Goal: Find contact information: Obtain details needed to contact an individual or organization

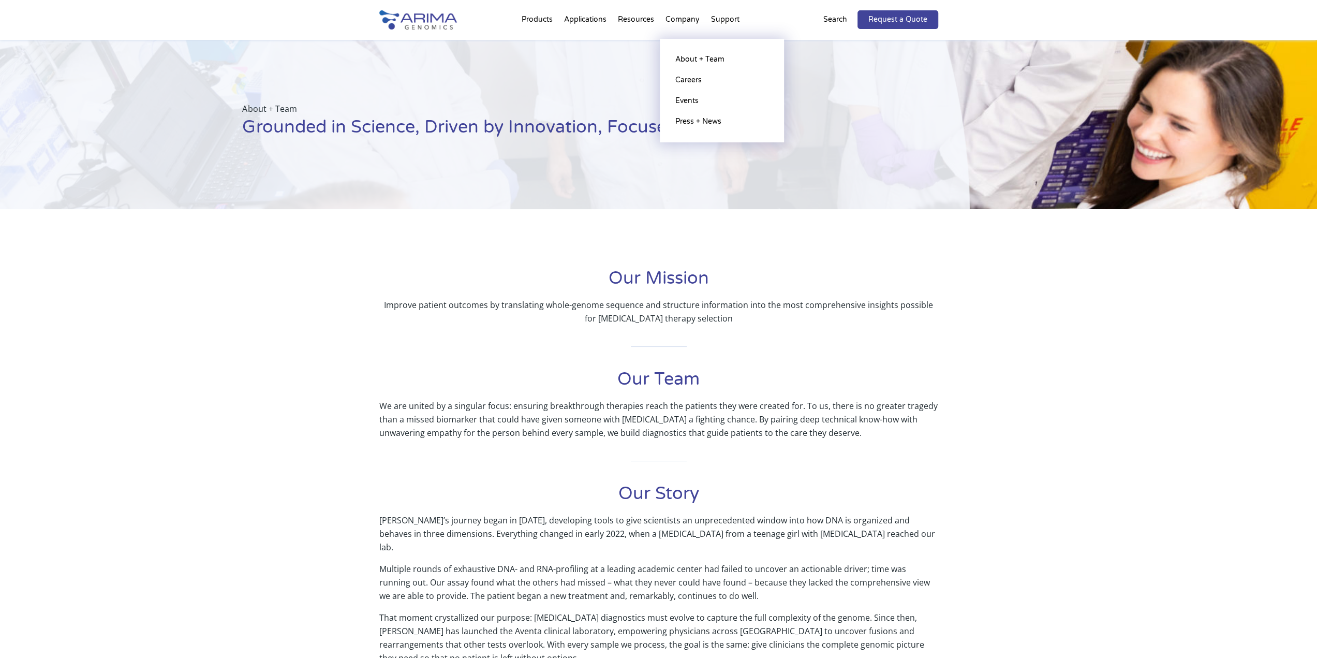
click at [680, 18] on li "Company About + Team Careers Events Press + News" at bounding box center [683, 21] width 46 height 35
click at [679, 56] on link "About + Team" at bounding box center [721, 59] width 103 height 21
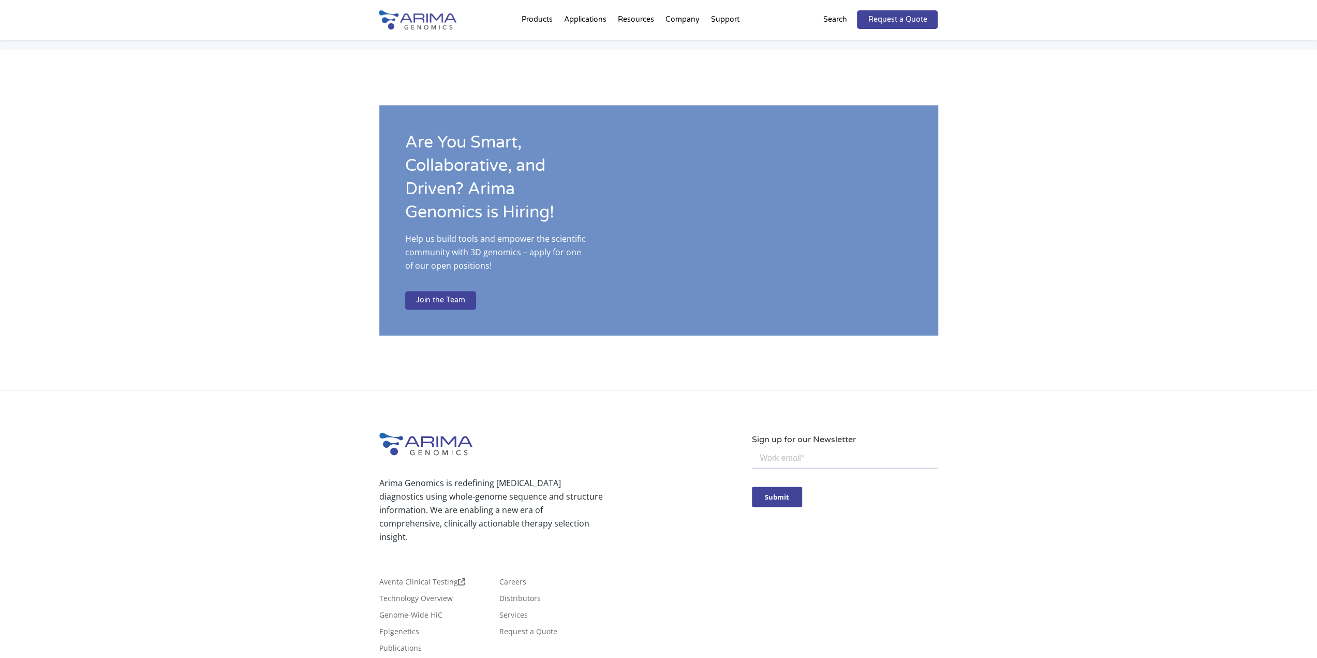
scroll to position [1597, 0]
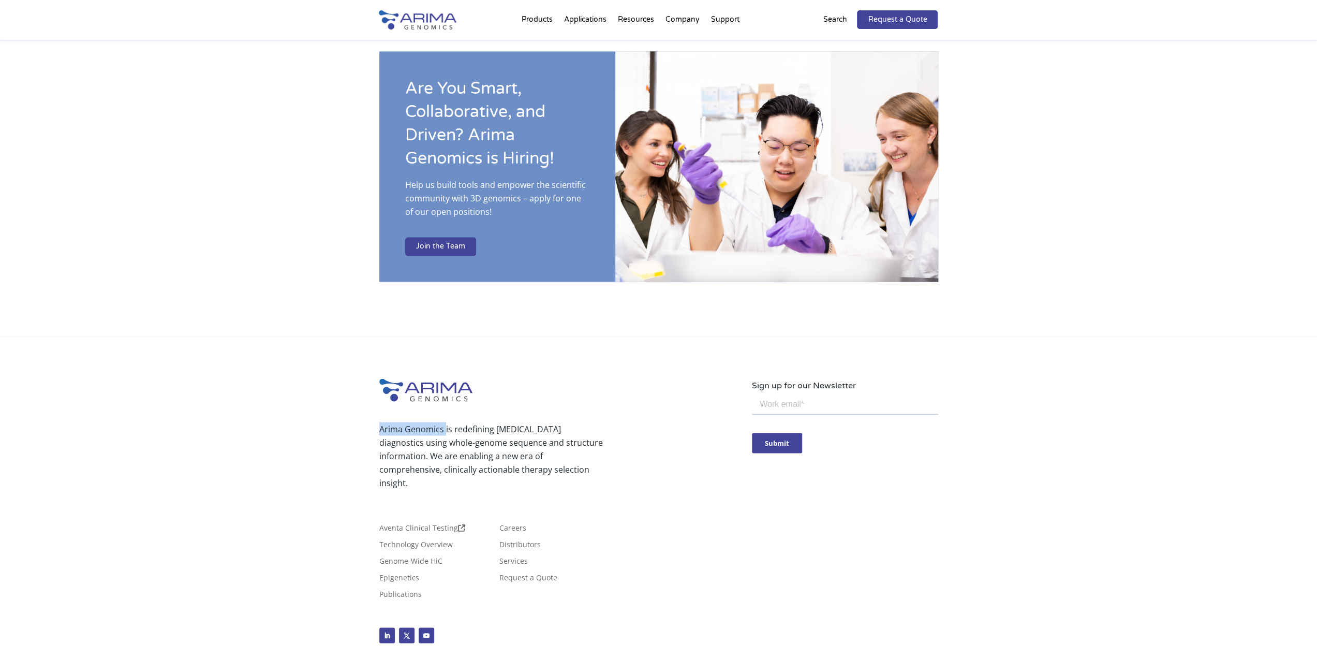
drag, startPoint x: 380, startPoint y: 403, endPoint x: 445, endPoint y: 400, distance: 64.8
click at [445, 422] on p "Arima Genomics is redefining [MEDICAL_DATA] diagnostics using whole-genome sequ…" at bounding box center [491, 455] width 224 height 67
copy p "Arima Genomics"
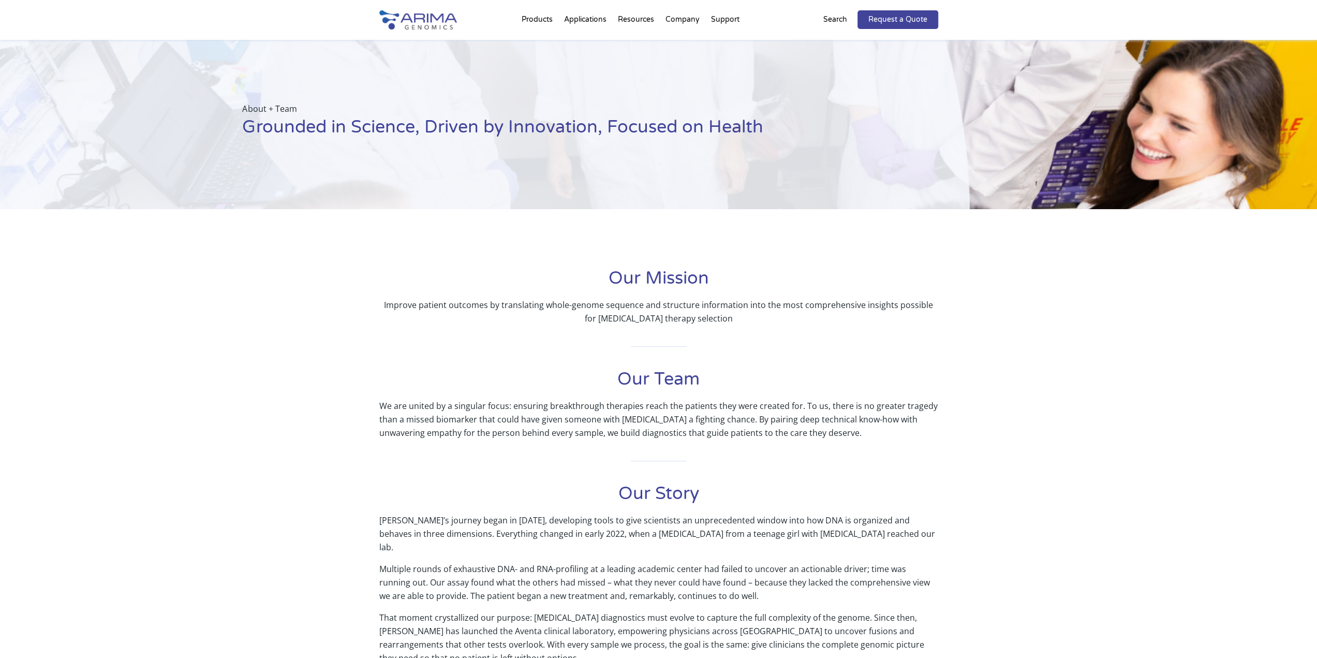
scroll to position [0, 0]
click at [734, 79] on link "Contact Us" at bounding box center [767, 80] width 103 height 21
